Goal: Task Accomplishment & Management: Complete application form

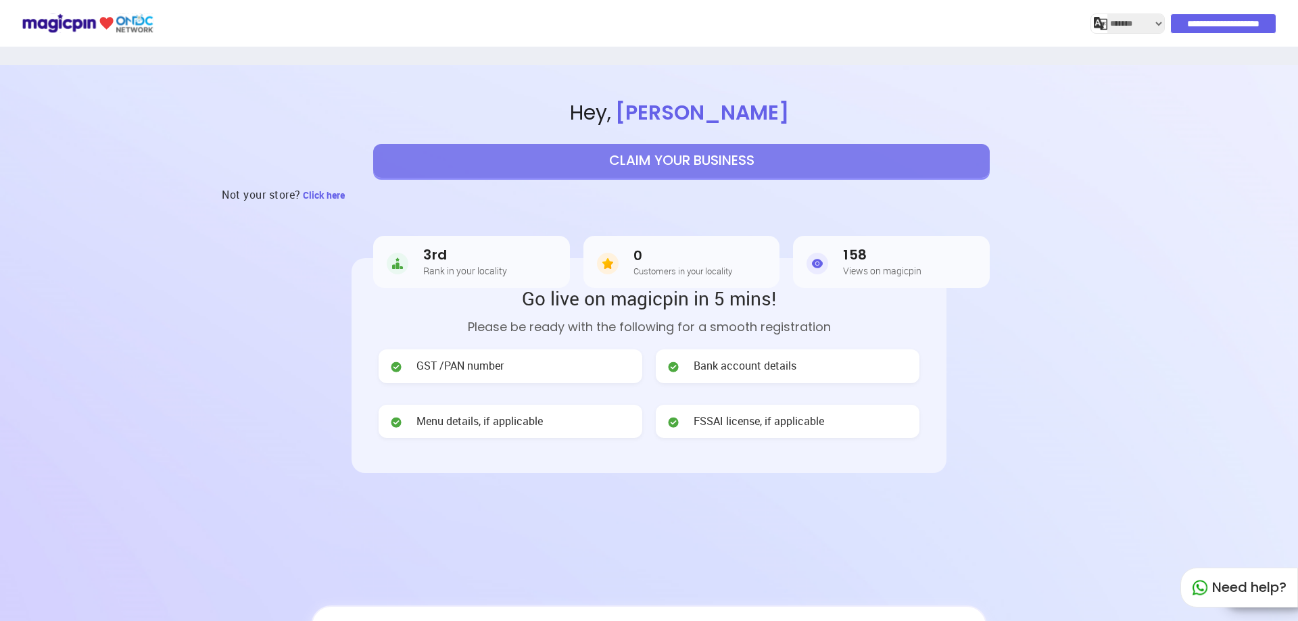
select select "*******"
click at [731, 158] on button "CLAIM YOUR BUSINESS" at bounding box center [681, 161] width 616 height 34
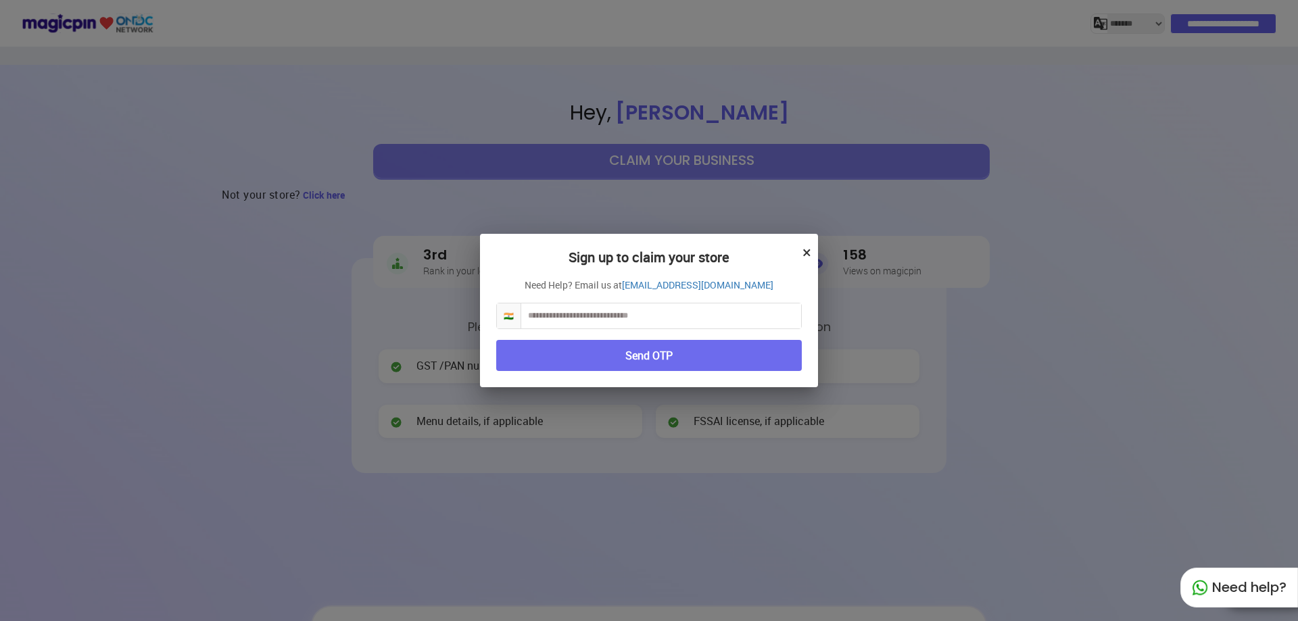
click at [620, 317] on input "text" at bounding box center [661, 315] width 280 height 25
click at [624, 312] on input "text" at bounding box center [661, 315] width 280 height 25
click at [598, 312] on input "text" at bounding box center [661, 315] width 280 height 25
type input "**********"
click at [631, 356] on button "Send OTP" at bounding box center [649, 356] width 306 height 32
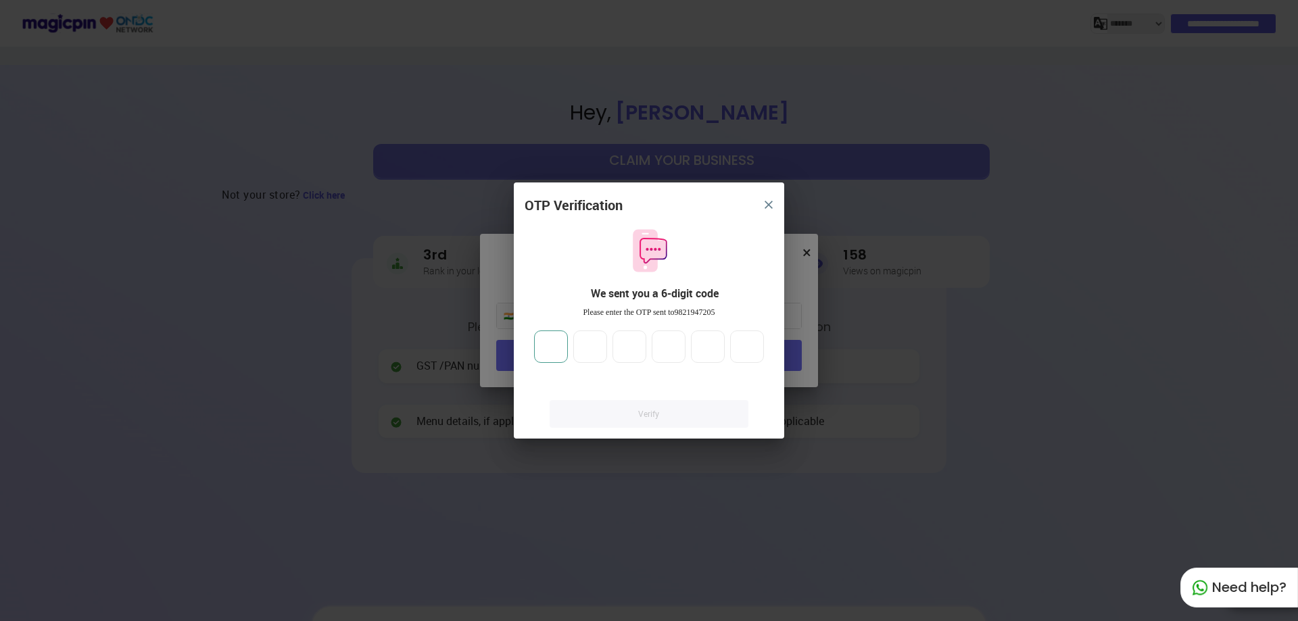
click at [550, 348] on input "number" at bounding box center [551, 347] width 34 height 32
type input "*"
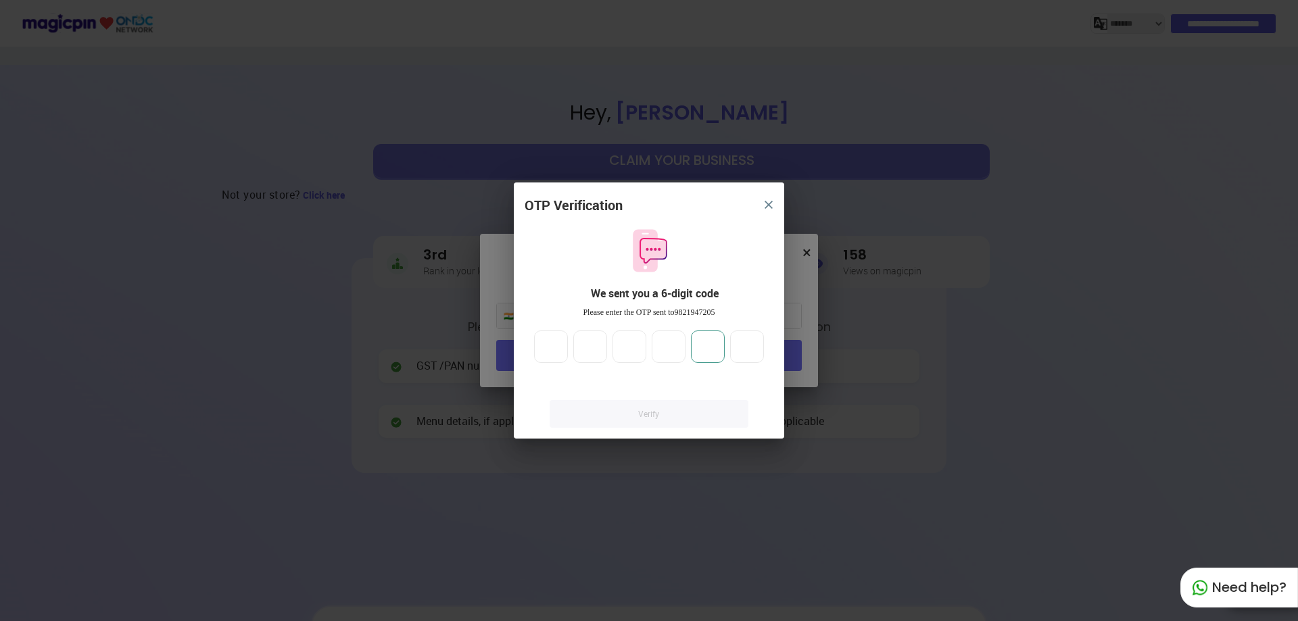
type input "*"
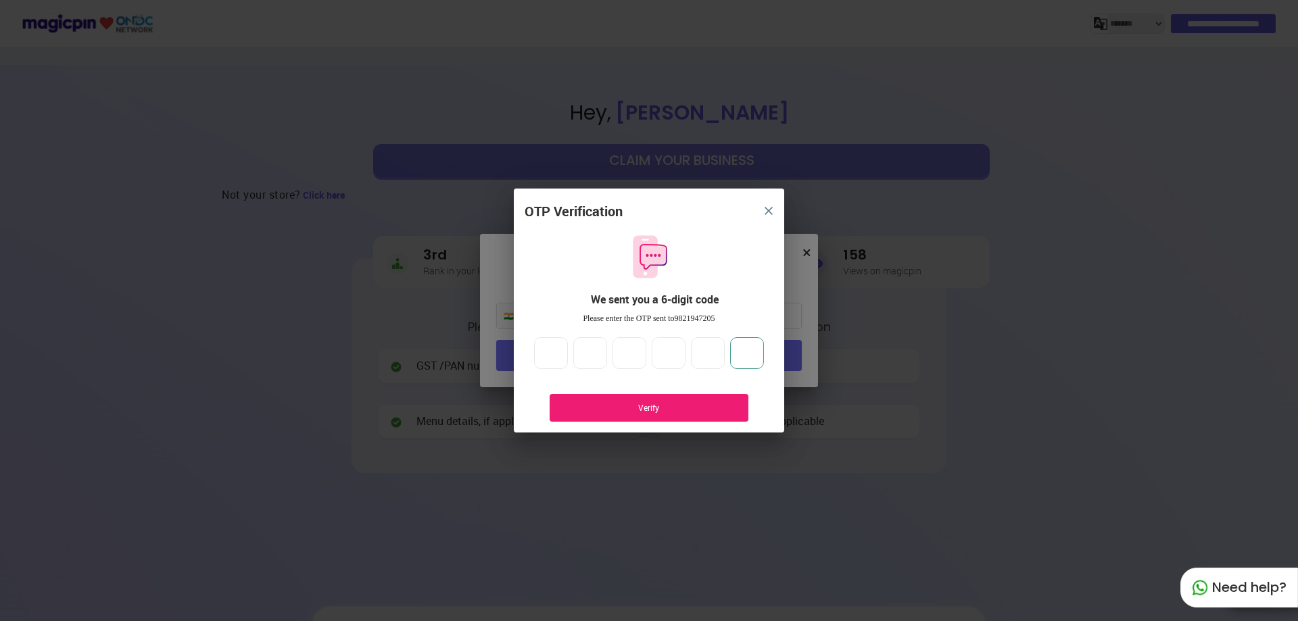
type input "*"
click at [614, 407] on div "Verify" at bounding box center [649, 407] width 158 height 11
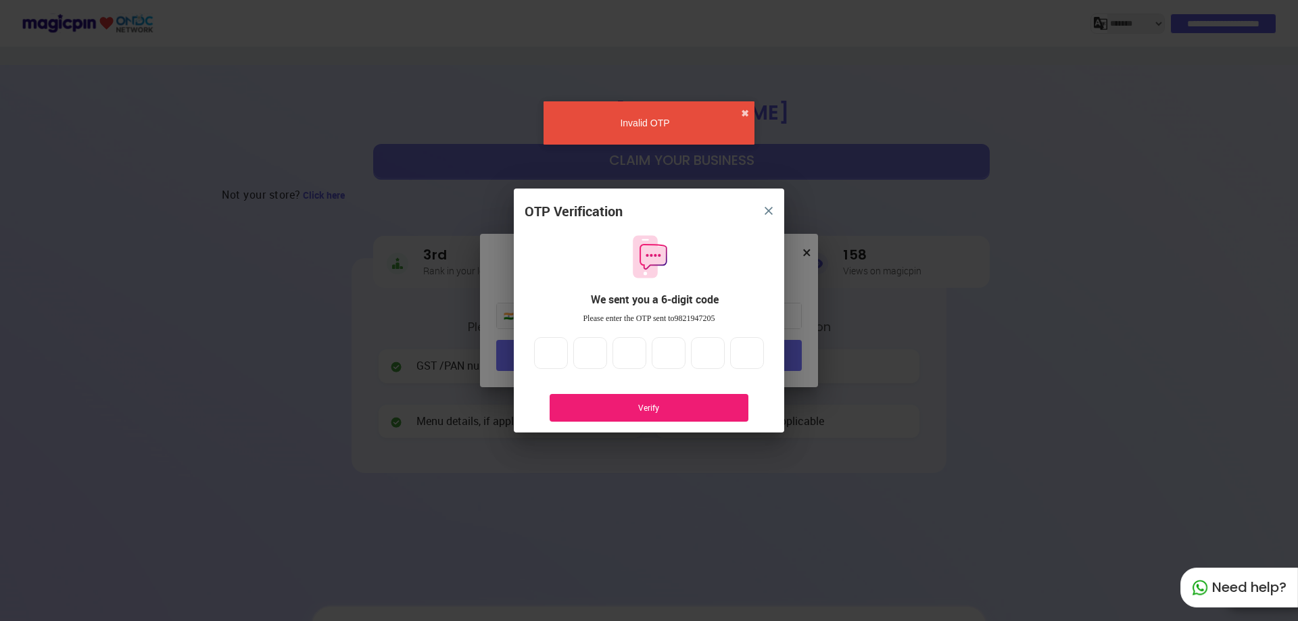
click at [678, 410] on div "Verify" at bounding box center [649, 407] width 158 height 11
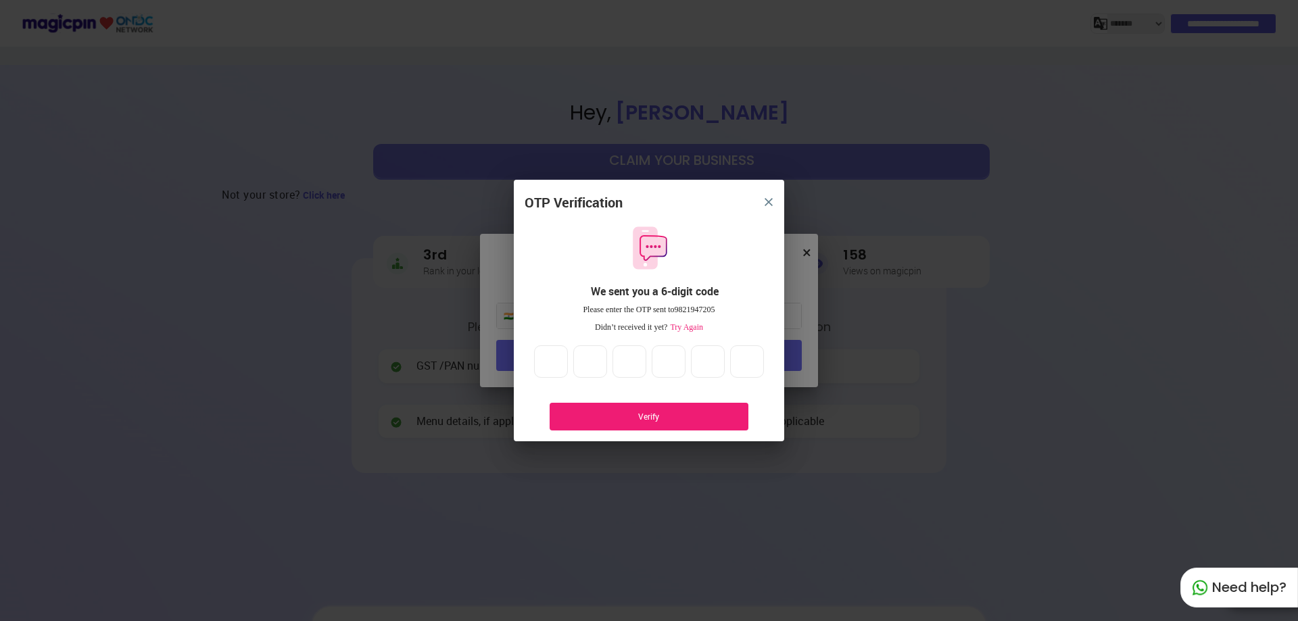
click at [682, 412] on div "Verify" at bounding box center [649, 416] width 158 height 11
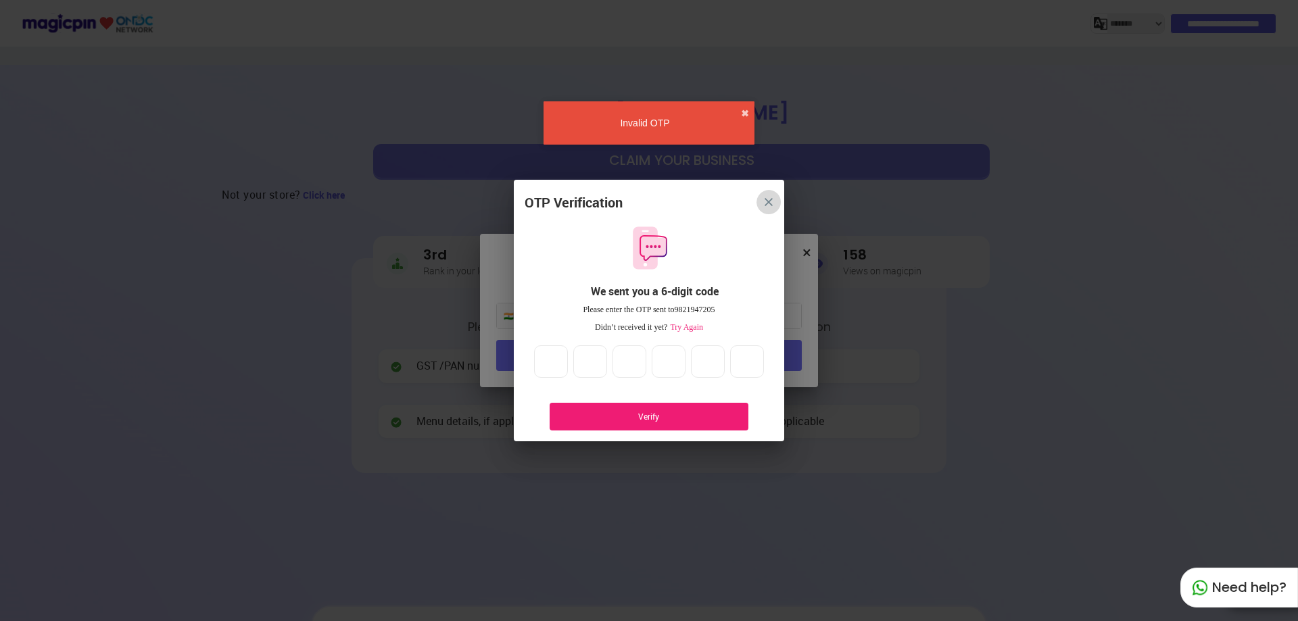
click at [763, 202] on button "close" at bounding box center [768, 202] width 24 height 24
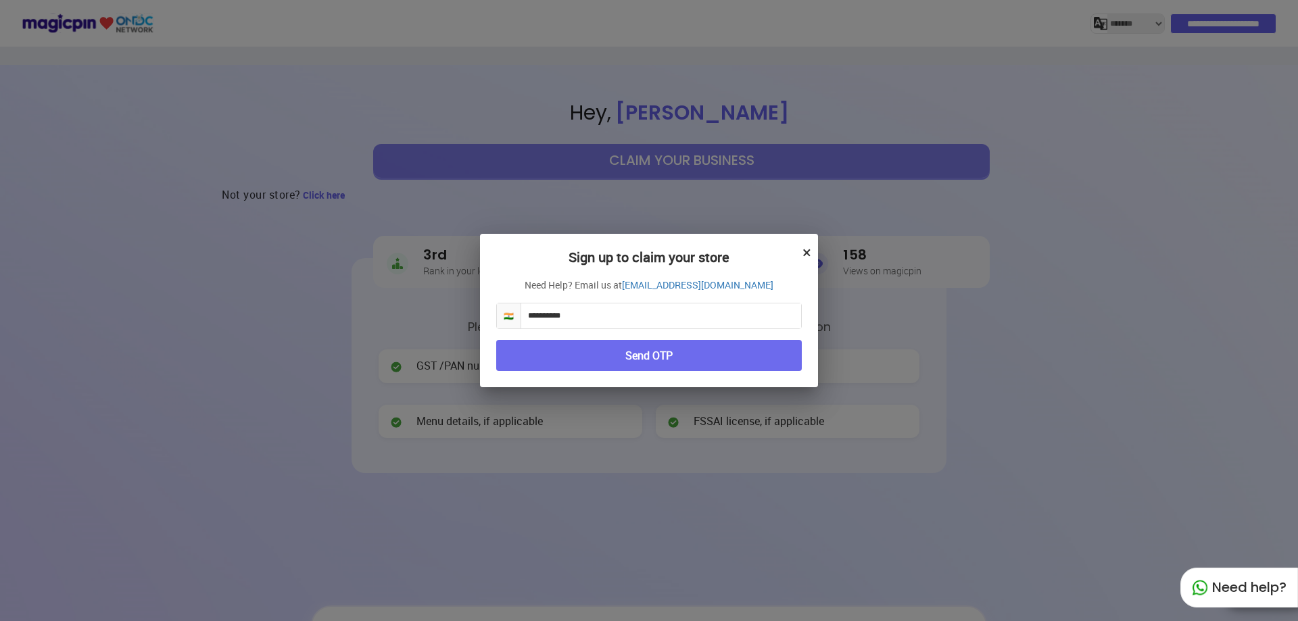
click at [804, 251] on button "×" at bounding box center [806, 252] width 9 height 23
